Goal: Task Accomplishment & Management: Use online tool/utility

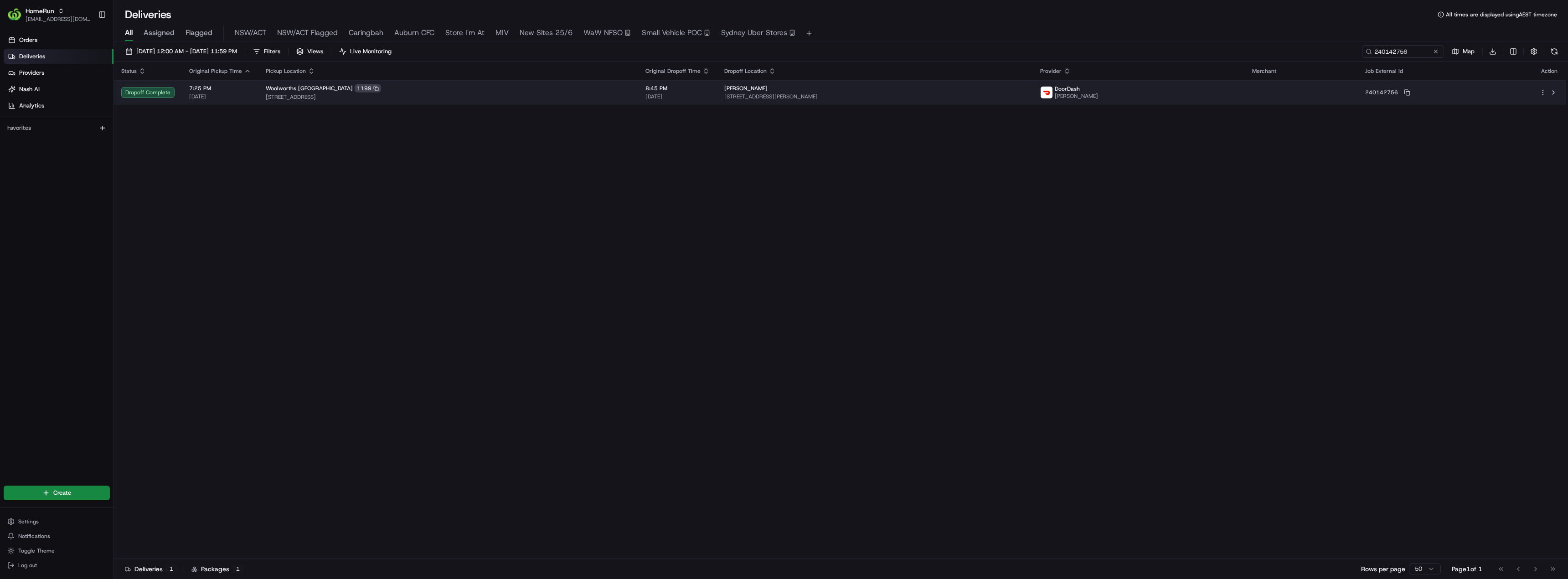
click at [438, 92] on div "Woolworths Northbridge 1199" at bounding box center [449, 88] width 365 height 8
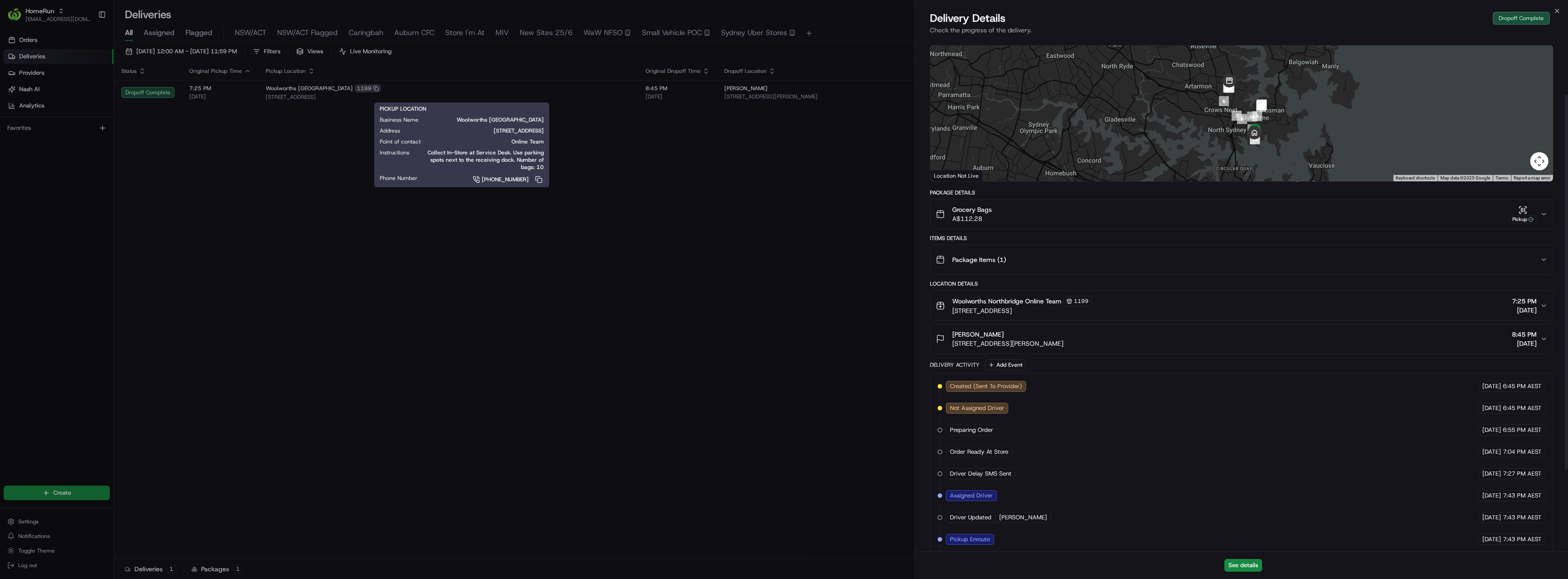
scroll to position [6, 0]
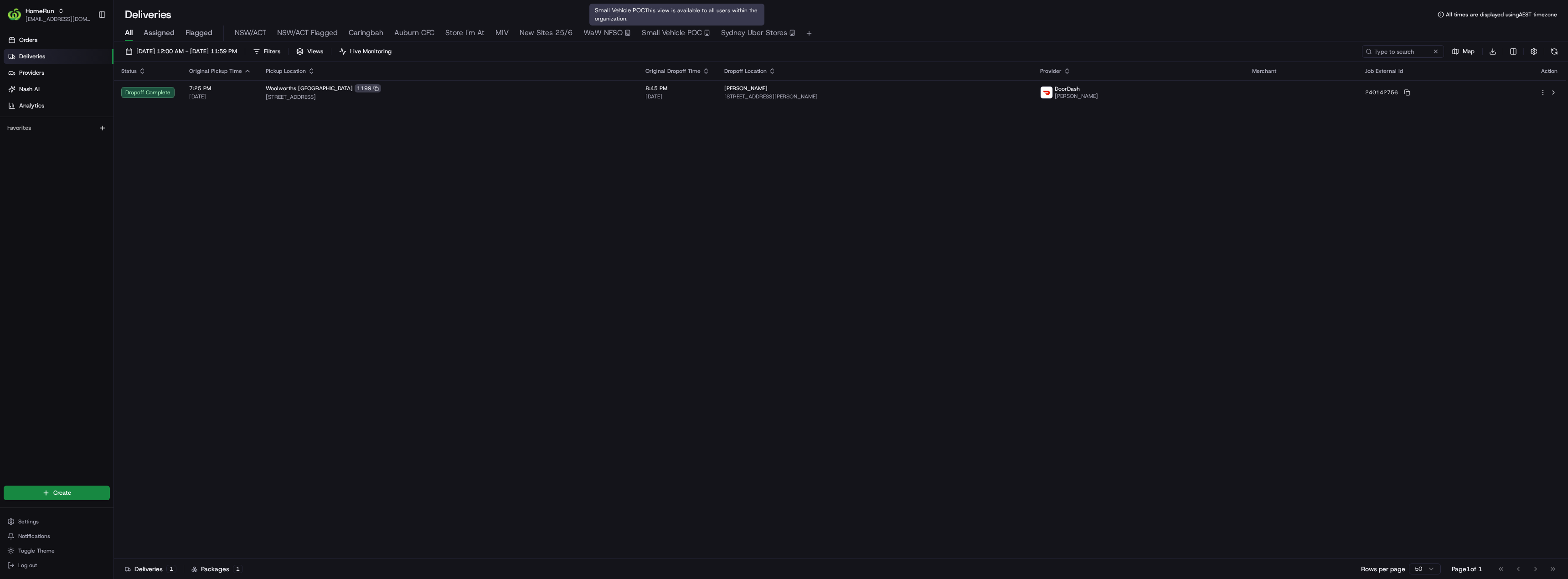
click at [674, 35] on span "Small Vehicle POC" at bounding box center [671, 33] width 60 height 11
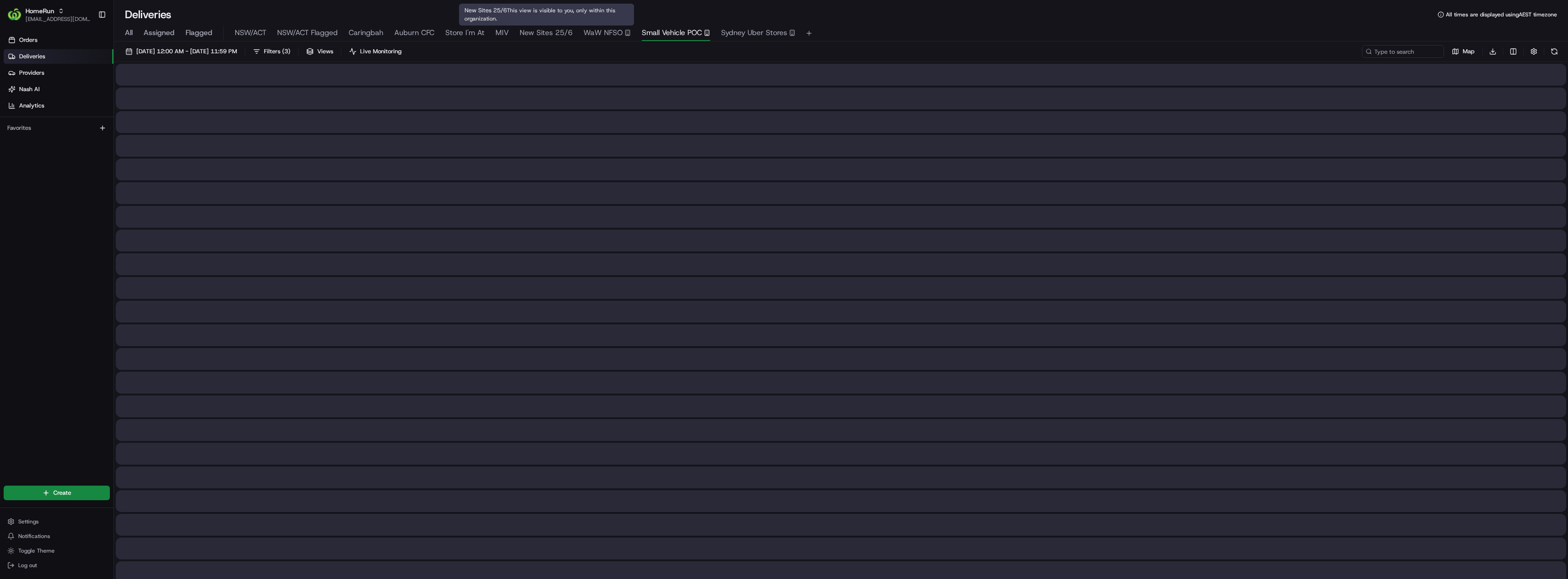
click at [537, 32] on span "New Sites 25/6" at bounding box center [546, 33] width 53 height 11
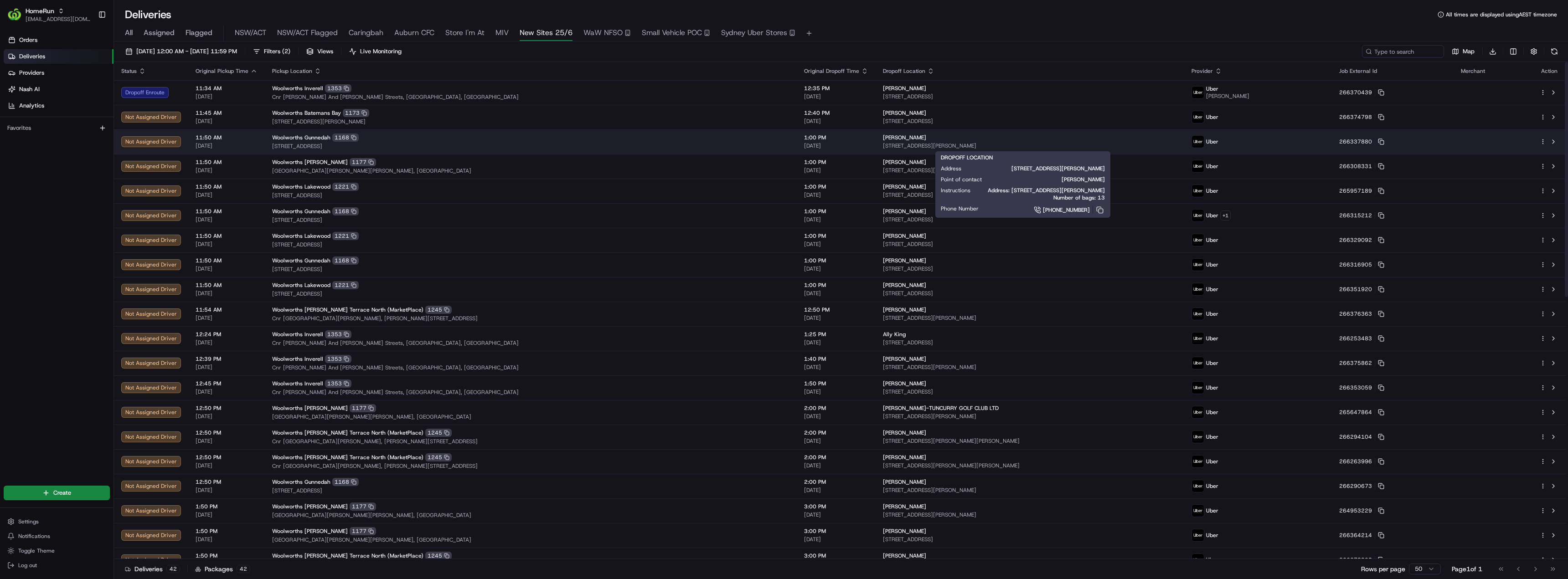
click at [1088, 141] on div "Jye Forrester 28 Baxter St, Gunnedah, NSW 2380, AU" at bounding box center [1029, 141] width 293 height 15
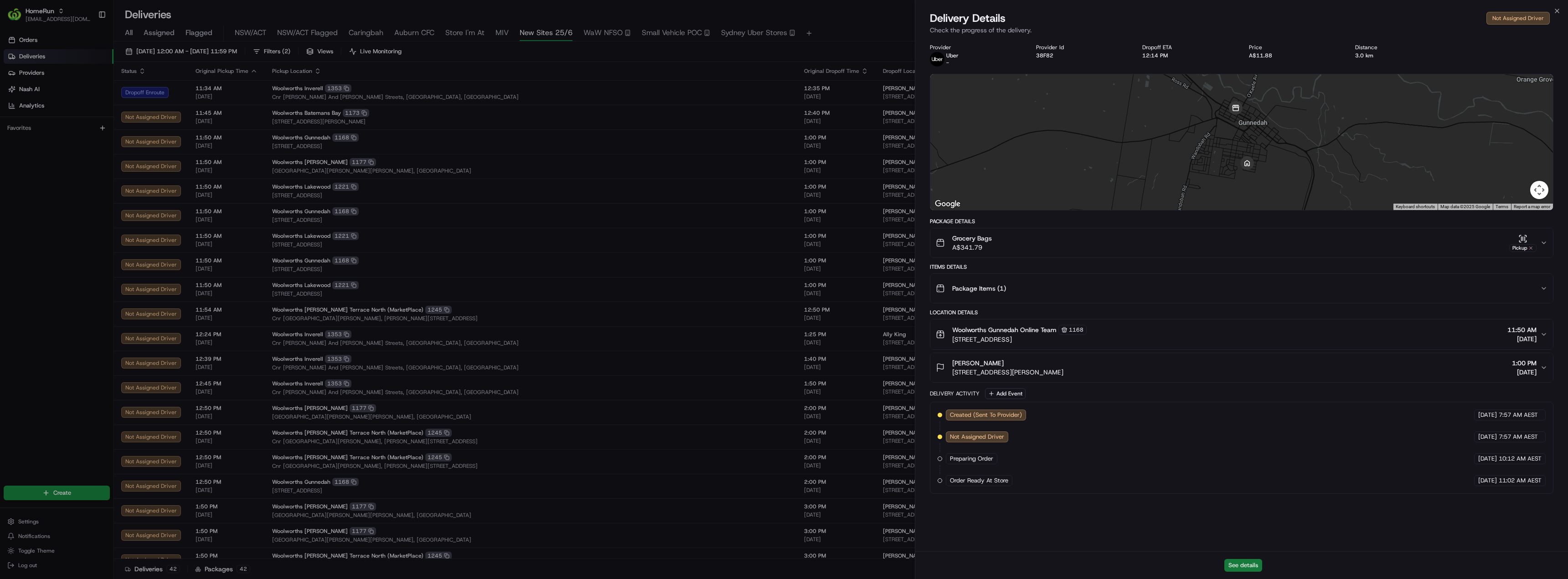
click at [1244, 567] on button "See details" at bounding box center [1243, 565] width 38 height 13
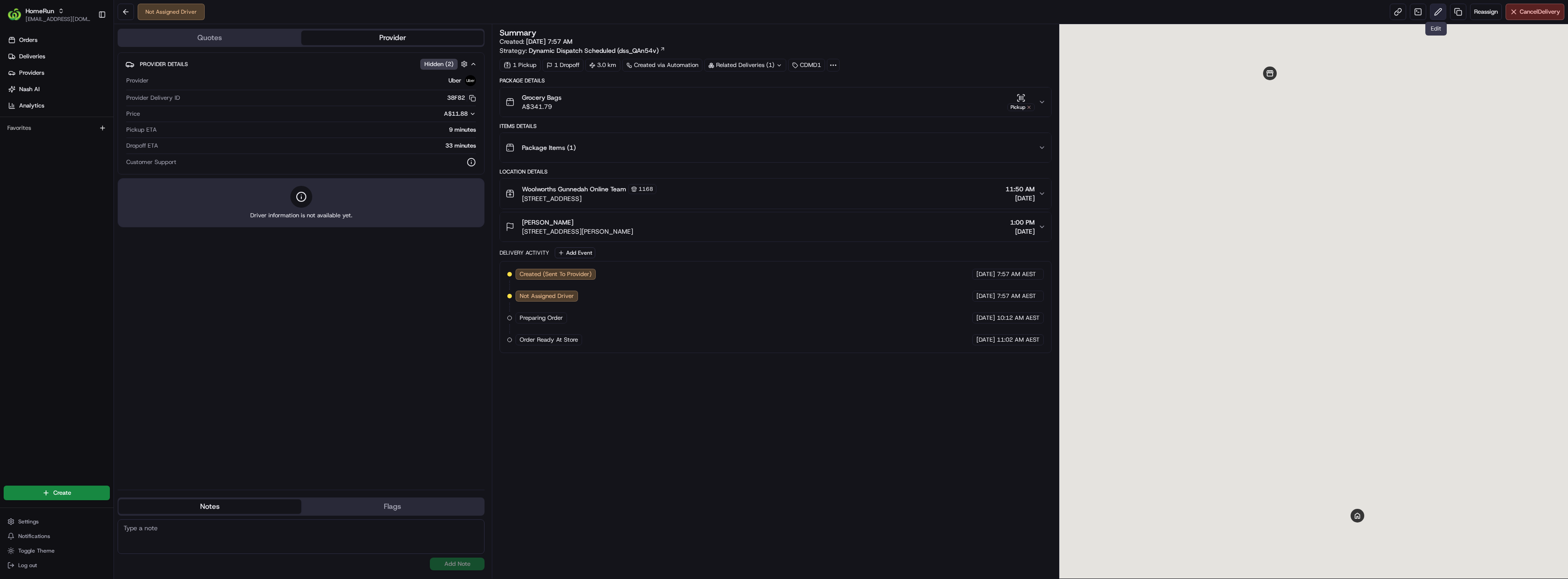
click at [1435, 15] on button at bounding box center [1438, 12] width 16 height 16
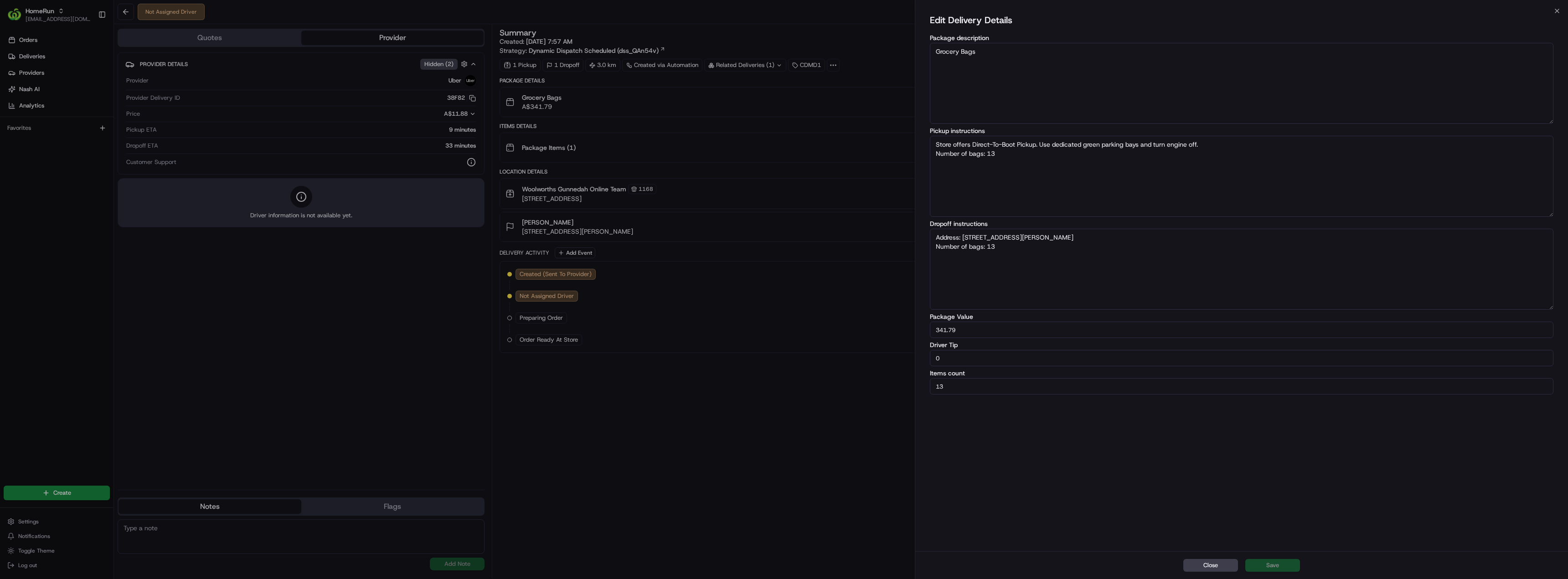
click at [987, 356] on input "0" at bounding box center [1242, 358] width 623 height 16
drag, startPoint x: 978, startPoint y: 358, endPoint x: 931, endPoint y: 360, distance: 47.0
click at [931, 360] on input "0" at bounding box center [1242, 358] width 623 height 16
type textarea "Store offers Direct-To-Boot Pickup. Use dedicated green parking bays and turn e…"
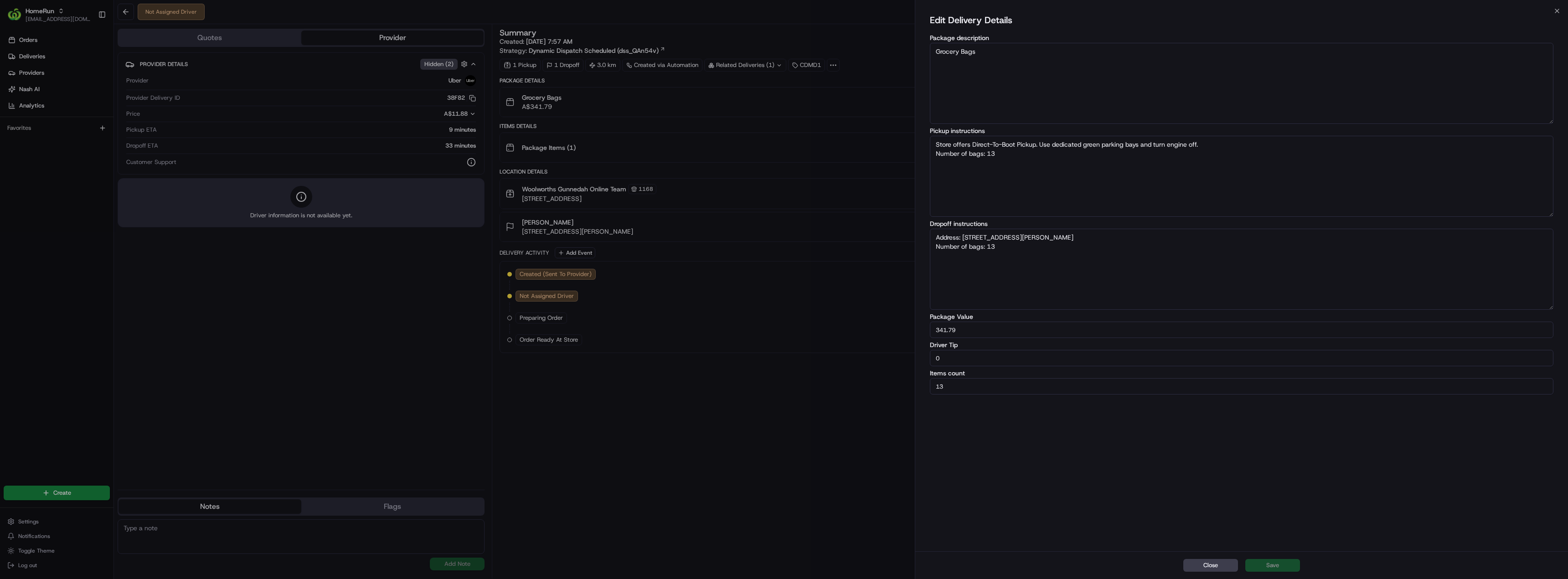
type textarea "Address: [STREET_ADDRESS][PERSON_NAME] Number of bags: 13"
type input "10"
type textarea "Store offers Direct-To-Boot Pickup. Use dedicated green parking bays and turn e…"
type textarea "Address: [STREET_ADDRESS][PERSON_NAME] Number of bags: 13"
click at [1270, 562] on button "Save" at bounding box center [1273, 565] width 55 height 13
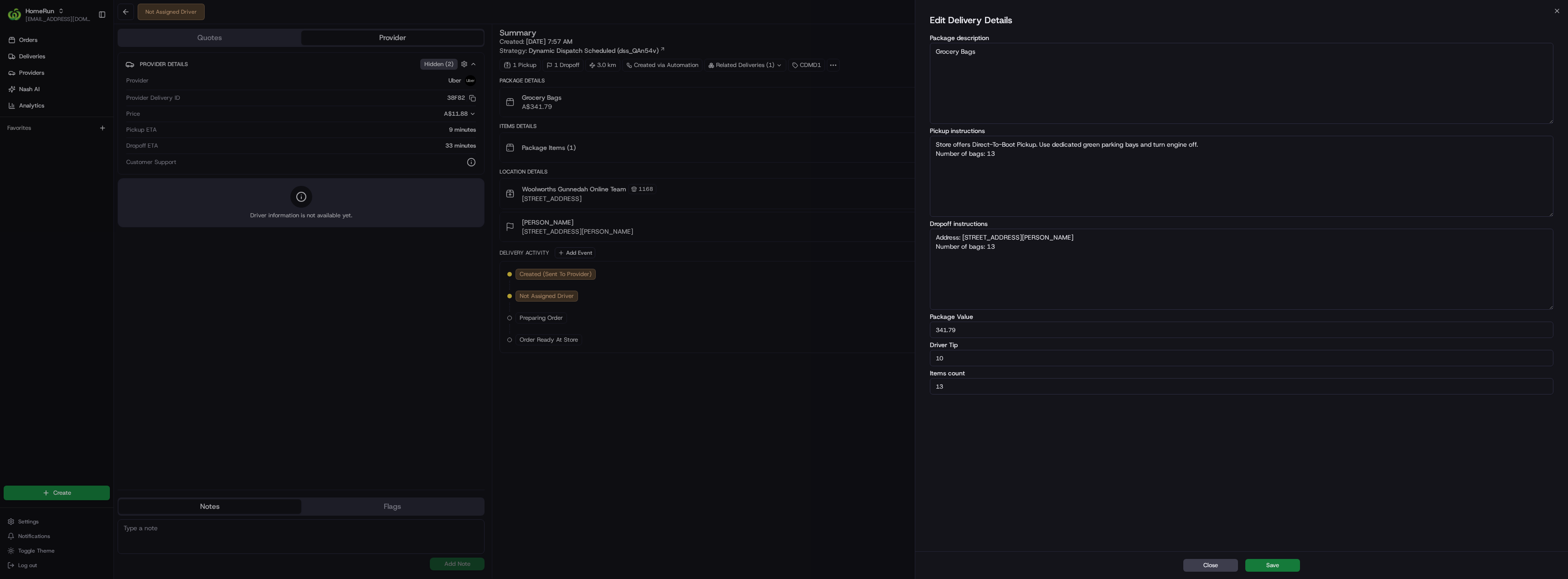
type textarea "Store offers Direct-To-Boot Pickup. Use dedicated green parking bays and turn e…"
type textarea "Address: [STREET_ADDRESS][PERSON_NAME] Number of bags: 13"
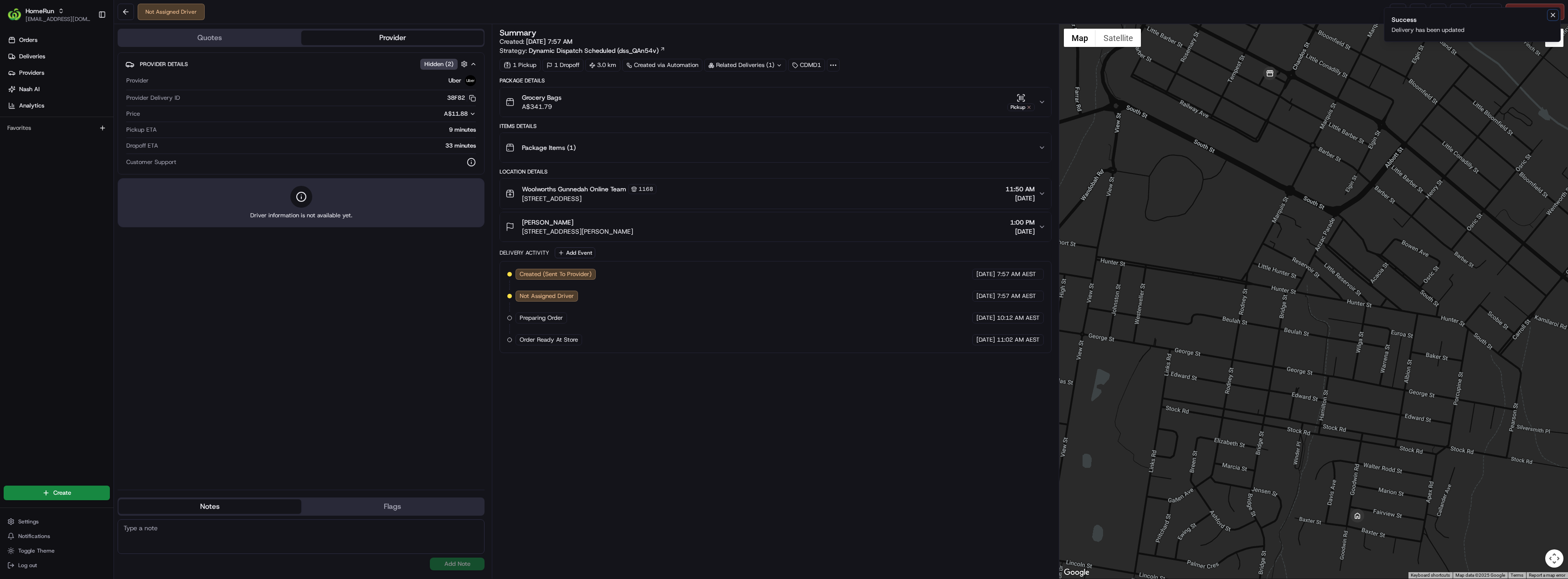
click at [1555, 16] on icon "Notifications (F8)" at bounding box center [1553, 15] width 7 height 7
click at [1474, 11] on span "Reassign" at bounding box center [1486, 12] width 24 height 8
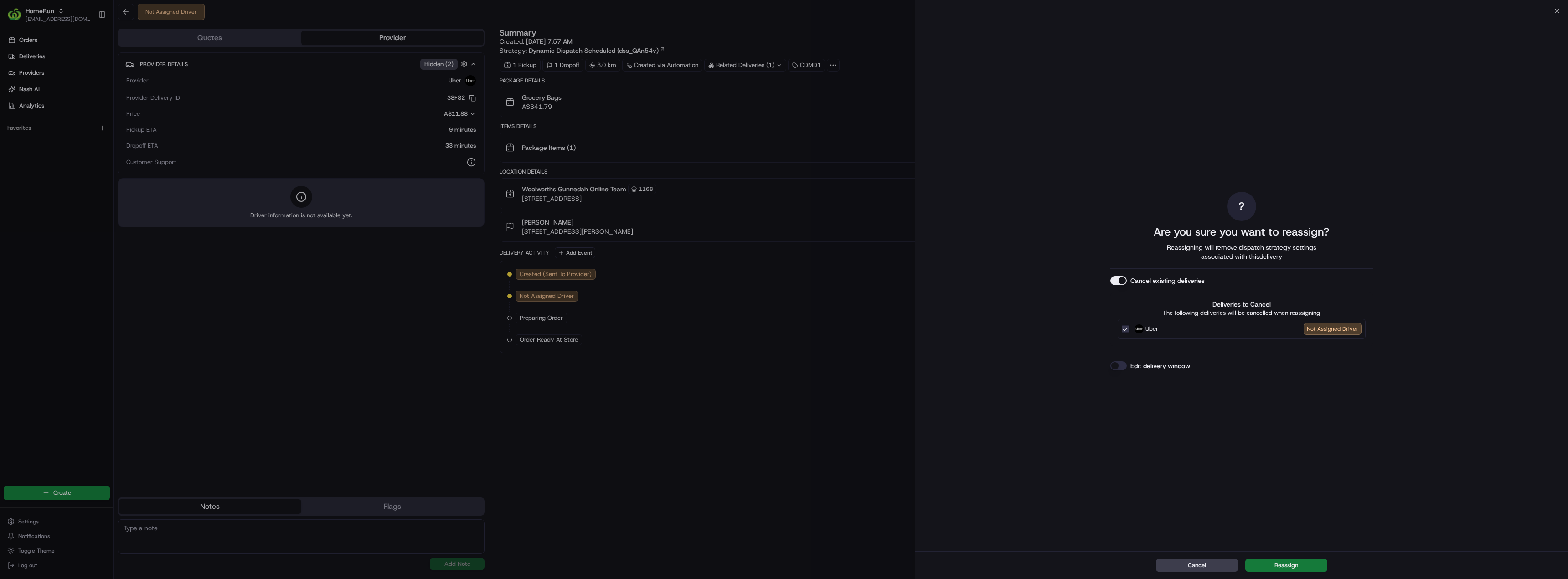
click at [1253, 561] on button "Reassign" at bounding box center [1286, 565] width 82 height 13
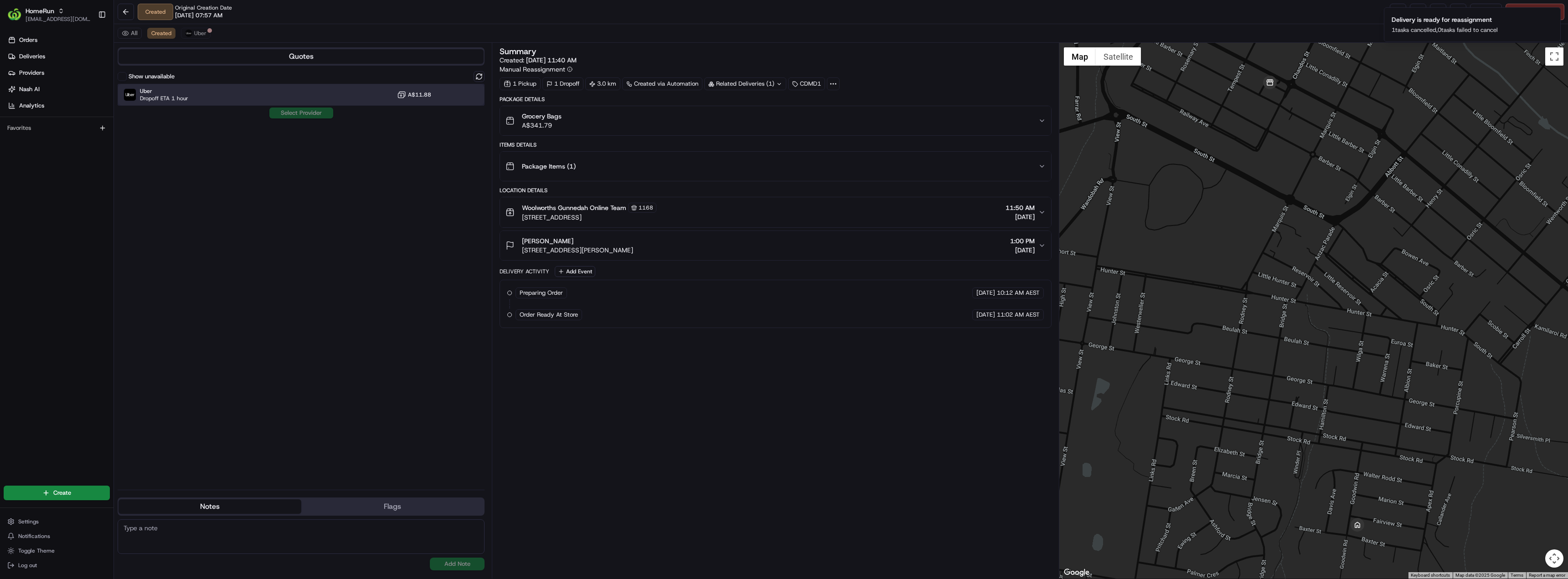
click at [226, 90] on div "Uber Dropoff ETA 1 hour A$11.88" at bounding box center [301, 95] width 367 height 22
click at [304, 115] on button "Assign Provider" at bounding box center [301, 113] width 65 height 11
